Goal: Obtain resource: Obtain resource

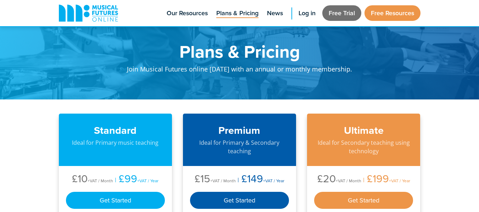
click at [337, 9] on link "Free Trial" at bounding box center [341, 13] width 39 height 16
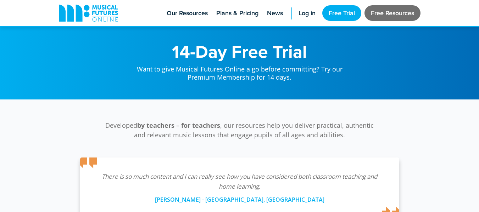
click at [380, 6] on link "Free Resources" at bounding box center [392, 13] width 56 height 16
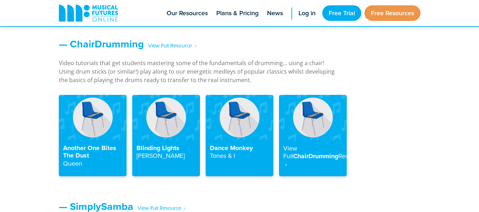
scroll to position [790, 0]
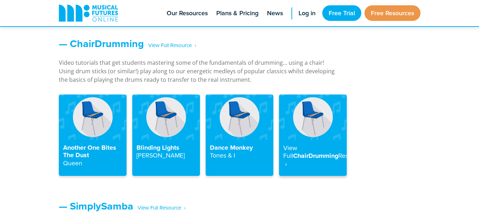
click at [306, 128] on img at bounding box center [313, 117] width 68 height 45
